Goal: Communication & Community: Participate in discussion

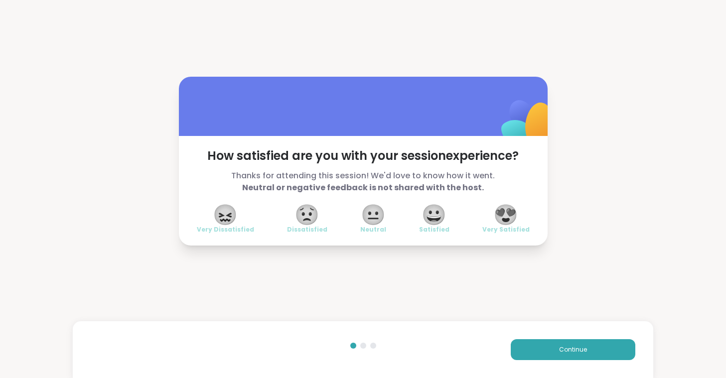
click at [544, 339] on div "Continue" at bounding box center [363, 349] width 581 height 57
click at [545, 342] on button "Continue" at bounding box center [573, 349] width 125 height 21
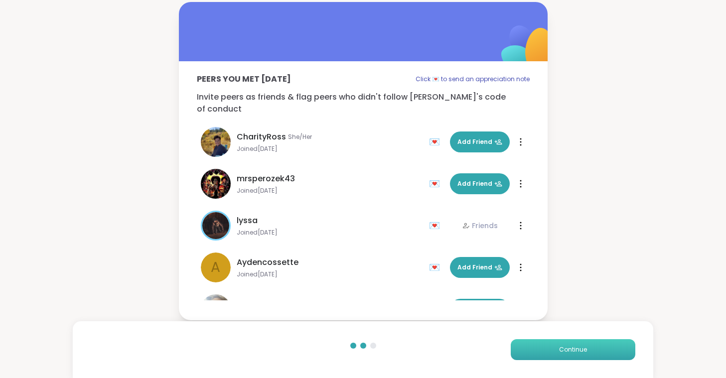
click at [545, 342] on button "Continue" at bounding box center [573, 349] width 125 height 21
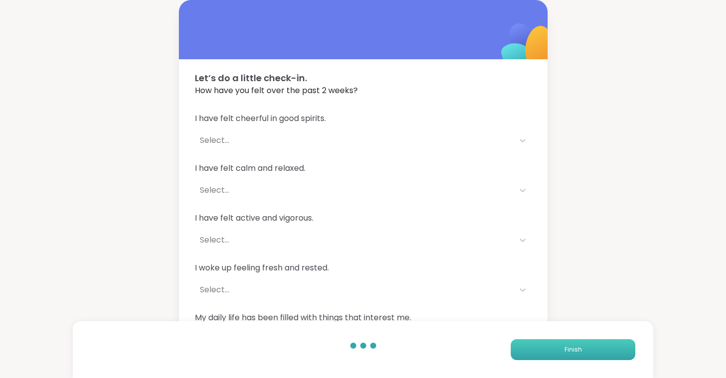
click at [545, 342] on button "Finish" at bounding box center [573, 349] width 125 height 21
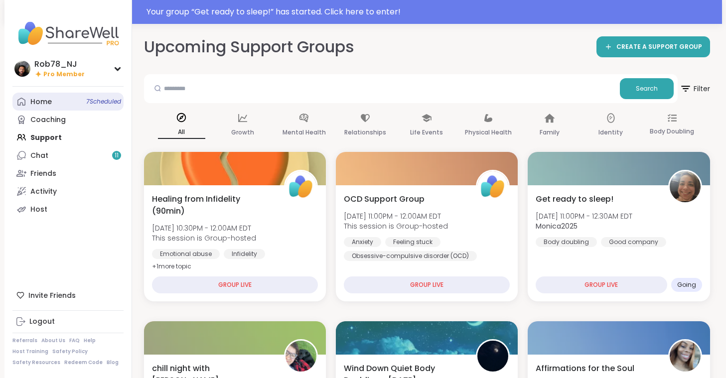
click at [70, 103] on link "Home 7 Scheduled" at bounding box center [67, 102] width 111 height 18
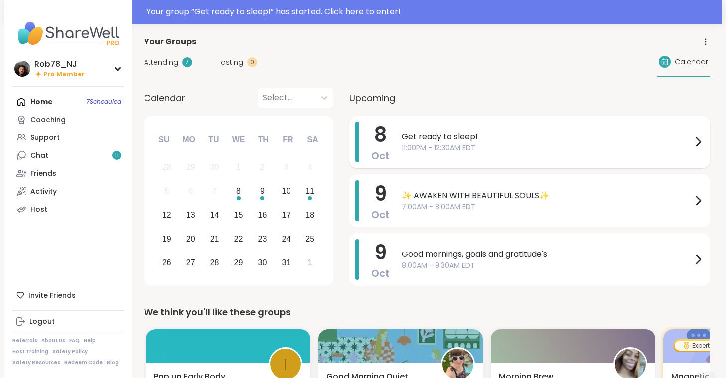
click at [446, 156] on div "Get ready to sleep! 11:00PM - 12:30AM EDT" at bounding box center [552, 142] width 302 height 41
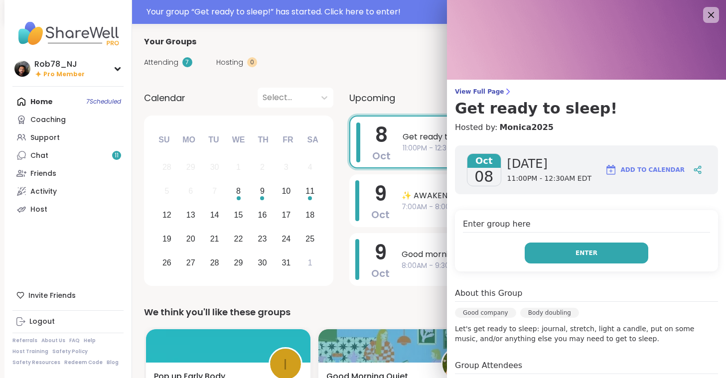
click at [558, 248] on button "Enter" at bounding box center [586, 253] width 124 height 21
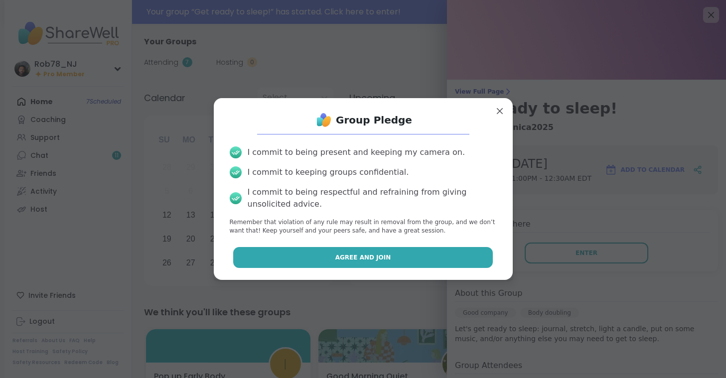
click at [441, 257] on button "Agree and Join" at bounding box center [362, 257] width 259 height 21
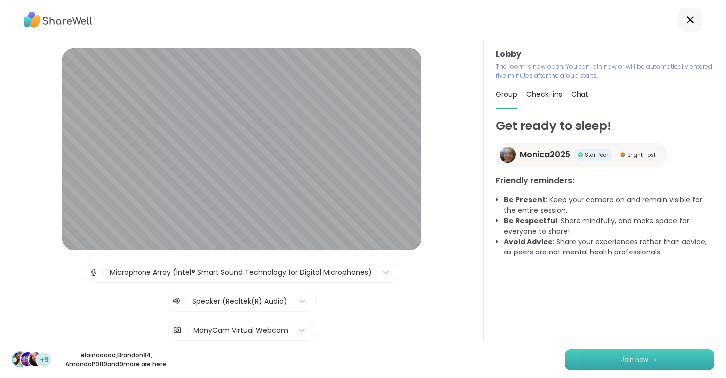
click at [645, 362] on span "Join now" at bounding box center [634, 359] width 27 height 9
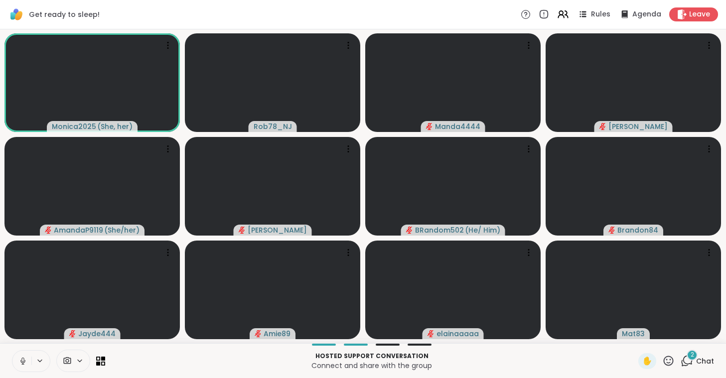
click at [22, 358] on icon at bounding box center [22, 361] width 9 height 9
click at [76, 360] on icon at bounding box center [80, 361] width 8 height 8
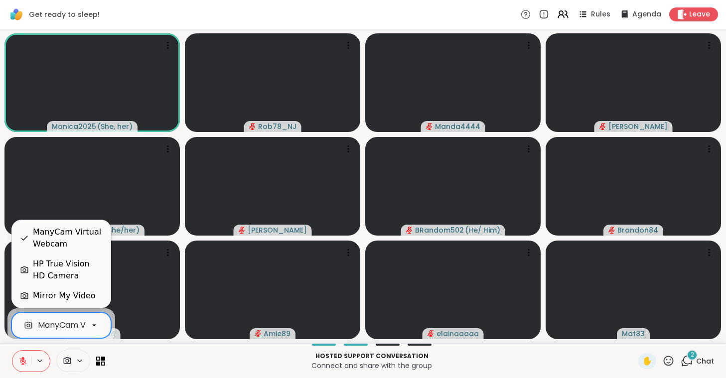
scroll to position [0, 44]
click at [77, 327] on div "ManyCam Virtual Webcam" at bounding box center [47, 325] width 106 height 12
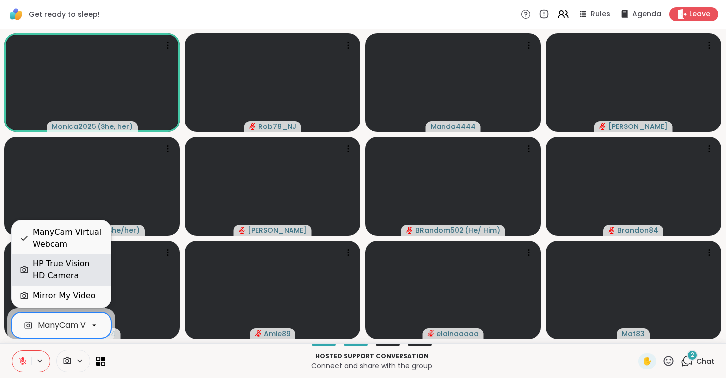
click at [72, 272] on div "HP True Vision HD Camera" at bounding box center [68, 270] width 70 height 24
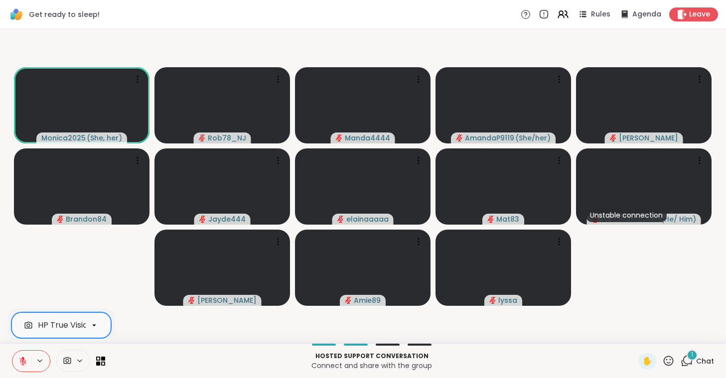
click at [26, 359] on icon at bounding box center [22, 361] width 9 height 9
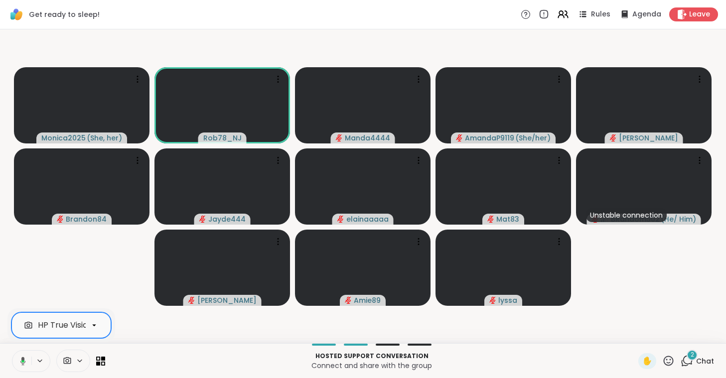
click at [26, 359] on button at bounding box center [21, 361] width 20 height 21
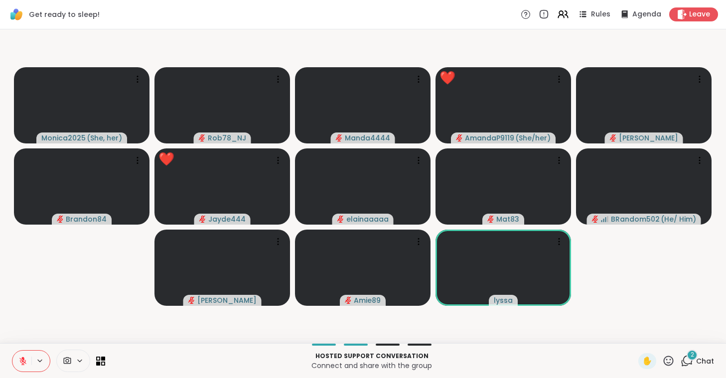
click at [100, 356] on div at bounding box center [58, 361] width 93 height 22
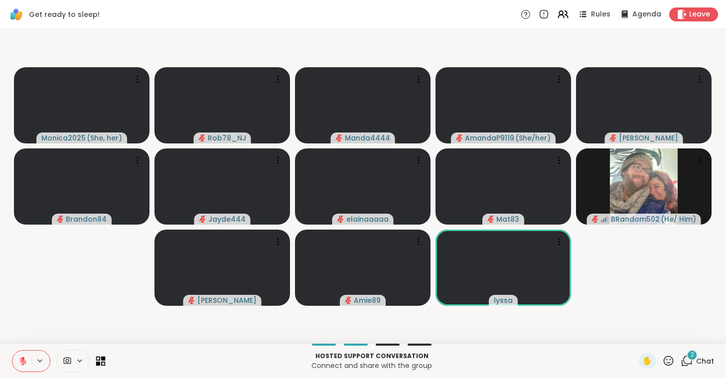
click at [100, 357] on icon at bounding box center [98, 358] width 4 height 4
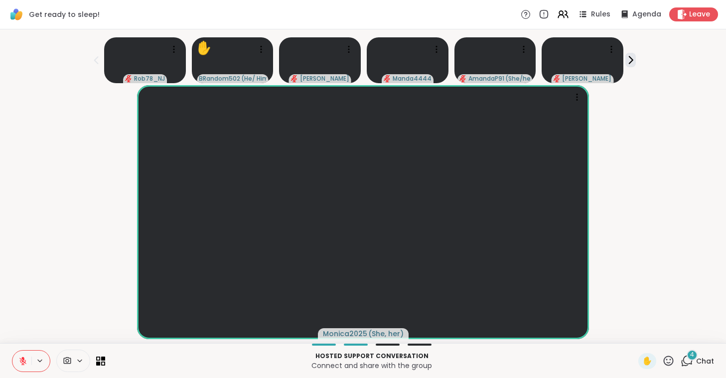
click at [690, 355] on div "4" at bounding box center [691, 355] width 11 height 11
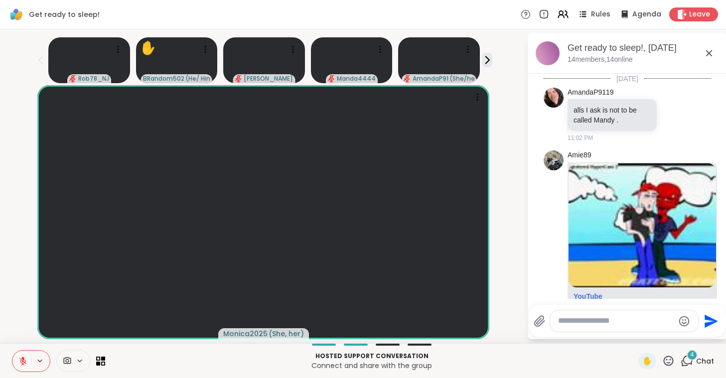
scroll to position [1393, 0]
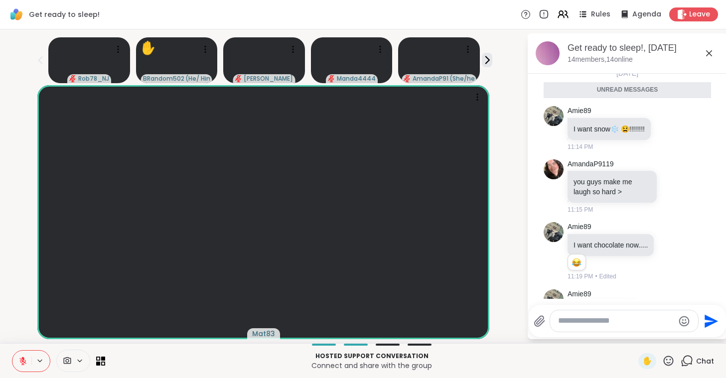
click at [709, 51] on icon at bounding box center [709, 53] width 12 height 12
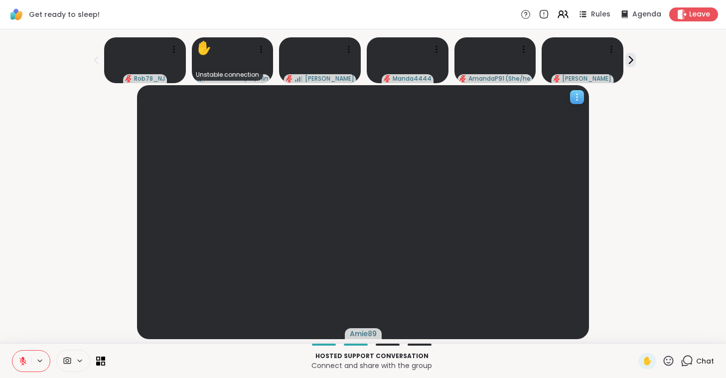
click at [575, 101] on icon at bounding box center [577, 97] width 10 height 10
click at [558, 104] on div at bounding box center [363, 212] width 452 height 254
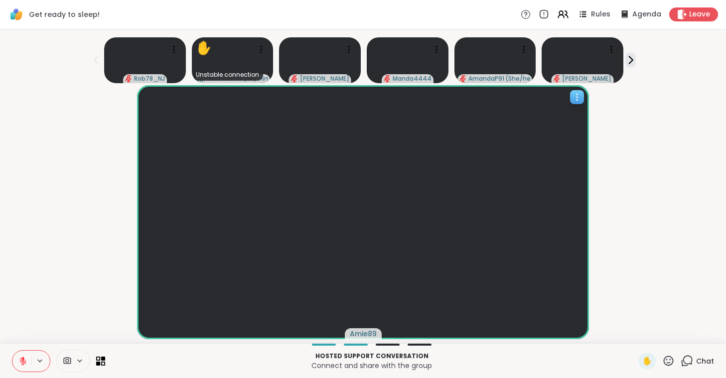
click at [558, 104] on div at bounding box center [363, 212] width 452 height 254
click at [558, 100] on div at bounding box center [363, 212] width 452 height 254
click at [626, 103] on div "huggy" at bounding box center [363, 212] width 714 height 254
click at [630, 56] on icon at bounding box center [630, 60] width 10 height 10
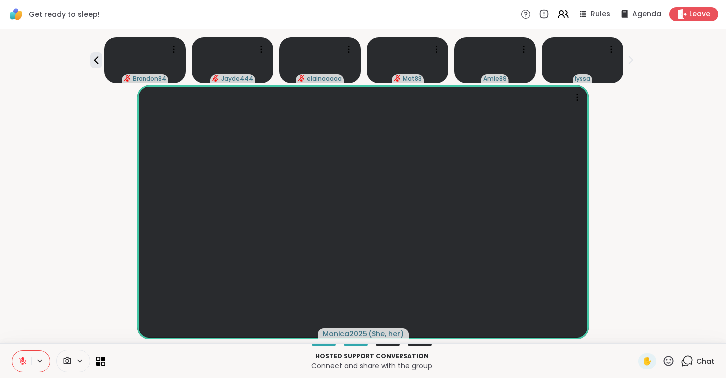
click at [630, 56] on icon at bounding box center [630, 60] width 10 height 10
click at [524, 50] on icon at bounding box center [523, 49] width 10 height 10
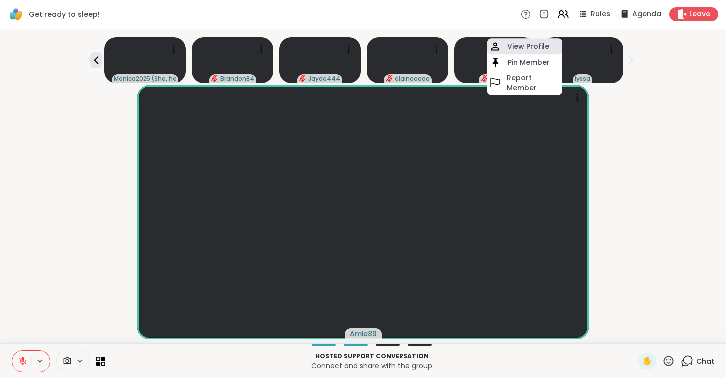
click at [524, 45] on h4 "View Profile" at bounding box center [528, 46] width 42 height 10
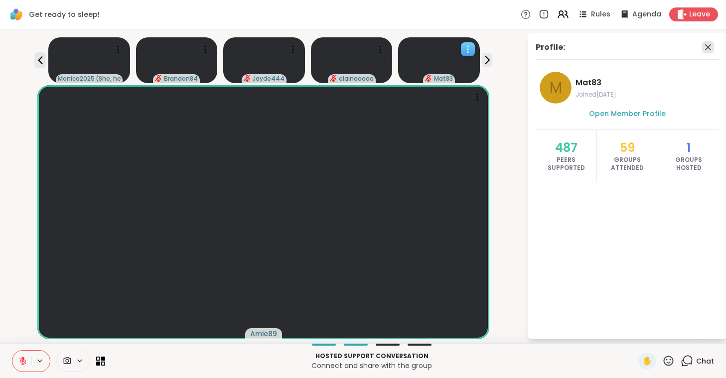
click at [709, 47] on icon at bounding box center [708, 47] width 12 height 12
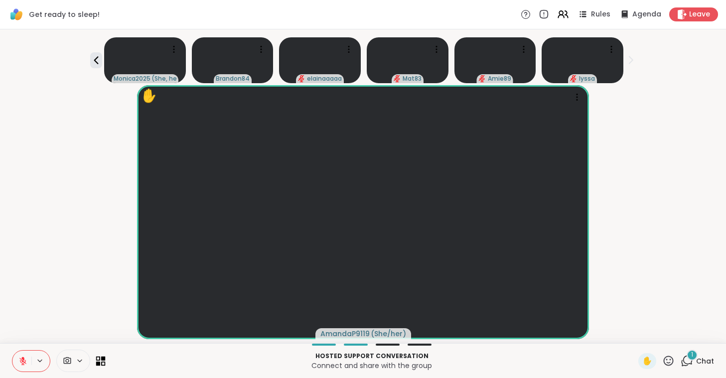
click at [97, 362] on icon at bounding box center [98, 363] width 4 height 4
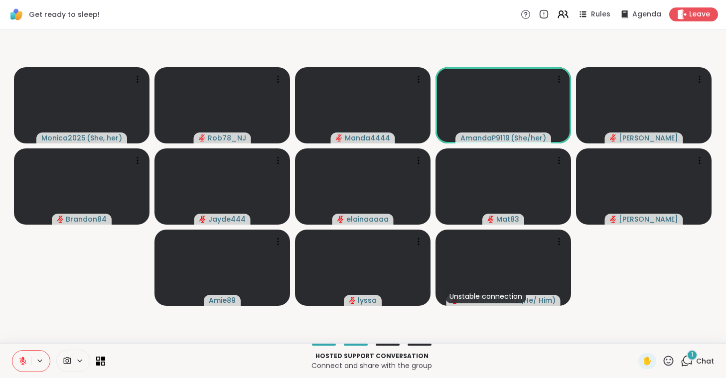
click at [20, 361] on icon at bounding box center [22, 361] width 9 height 9
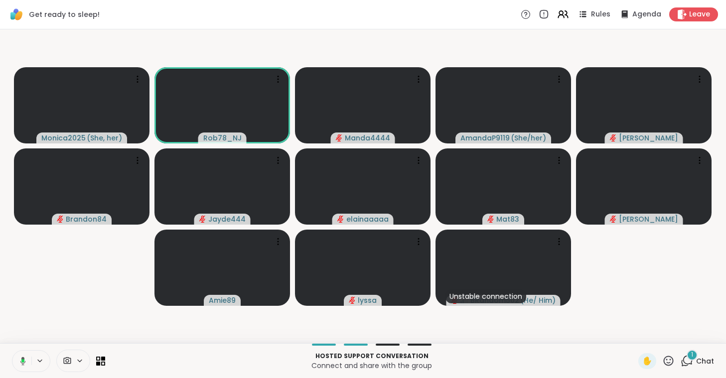
click at [20, 361] on icon at bounding box center [21, 361] width 9 height 9
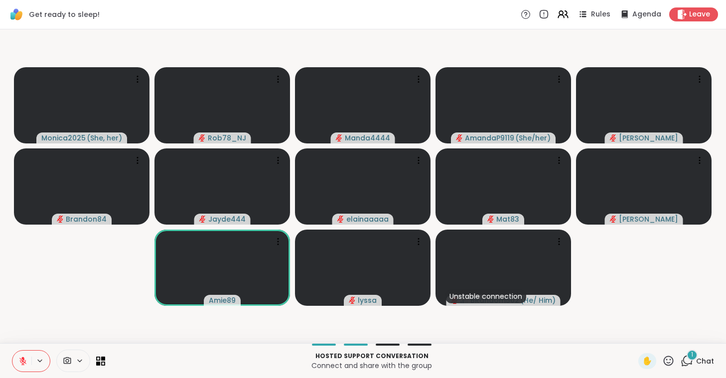
click at [20, 361] on icon at bounding box center [22, 361] width 9 height 9
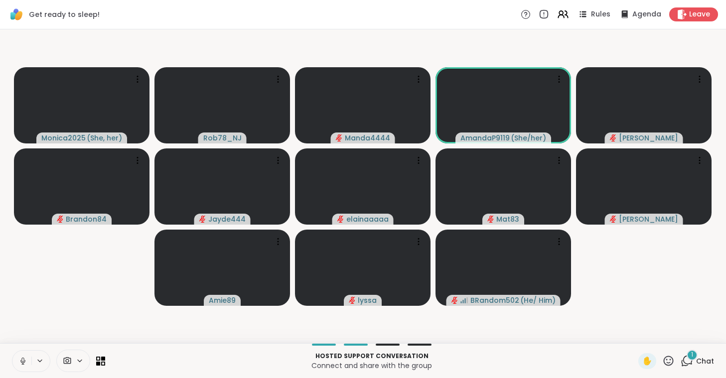
click at [20, 361] on icon at bounding box center [22, 361] width 9 height 9
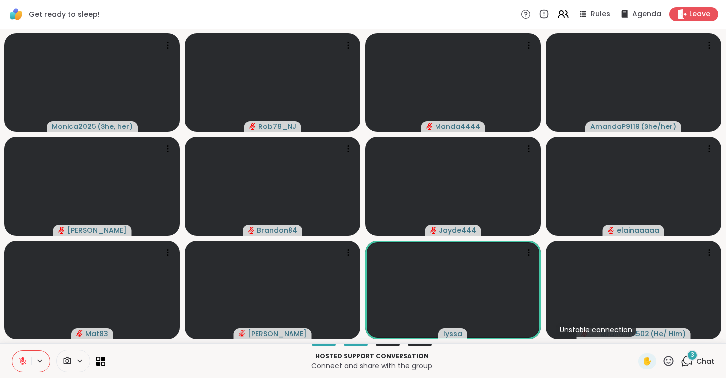
click at [20, 361] on icon at bounding box center [22, 361] width 9 height 9
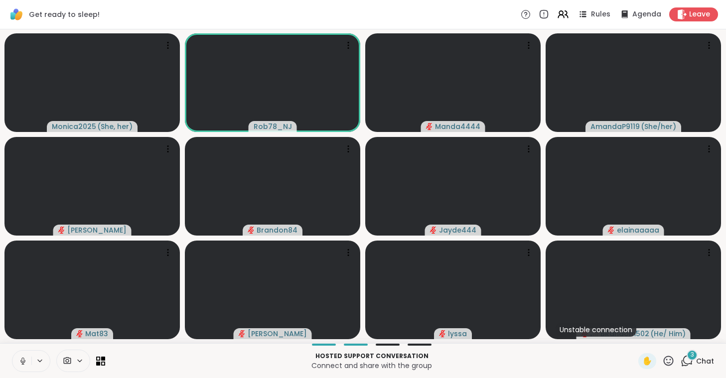
click at [20, 361] on icon at bounding box center [22, 361] width 9 height 9
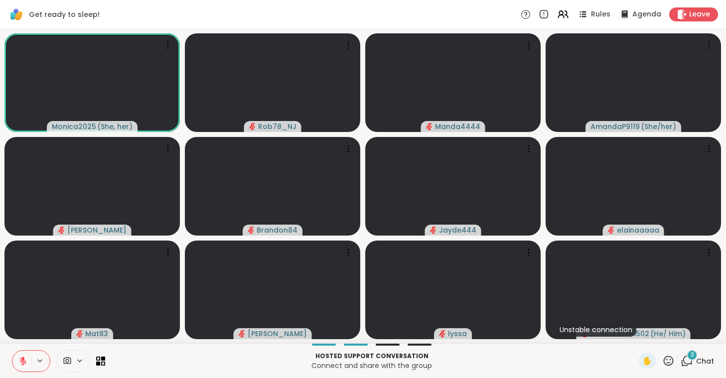
click at [20, 361] on icon at bounding box center [22, 361] width 9 height 9
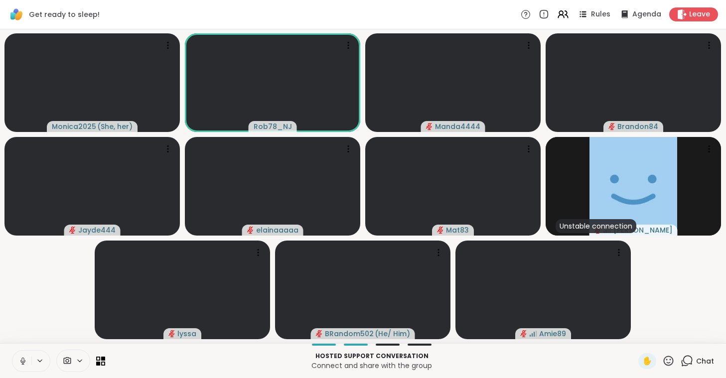
click at [19, 360] on icon at bounding box center [22, 361] width 9 height 9
